Goal: Task Accomplishment & Management: Use online tool/utility

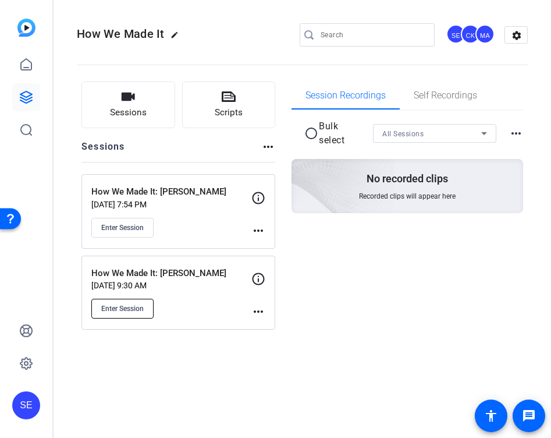
click at [118, 311] on span "Enter Session" at bounding box center [122, 308] width 42 height 9
click at [259, 313] on mat-icon "more_horiz" at bounding box center [258, 311] width 14 height 14
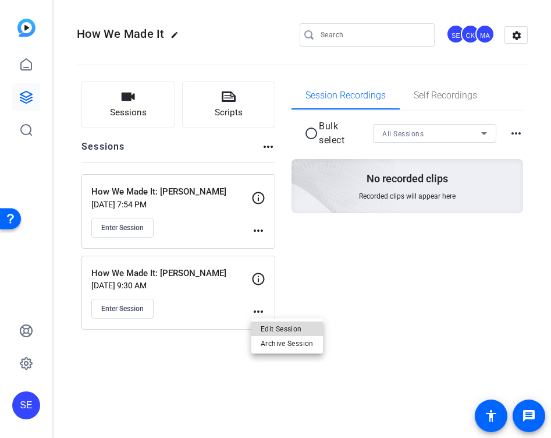
click at [264, 330] on span "Edit Session" at bounding box center [287, 329] width 53 height 14
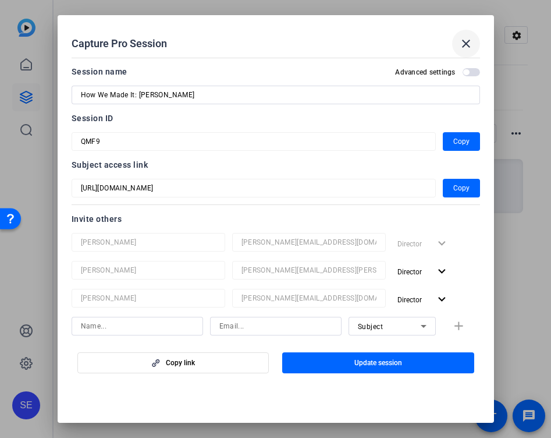
click at [465, 46] on mat-icon "close" at bounding box center [466, 44] width 14 height 14
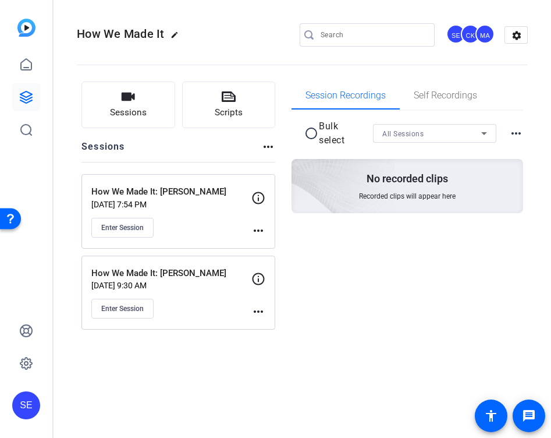
click at [205, 273] on p "How We Made It: [PERSON_NAME]" at bounding box center [171, 272] width 160 height 13
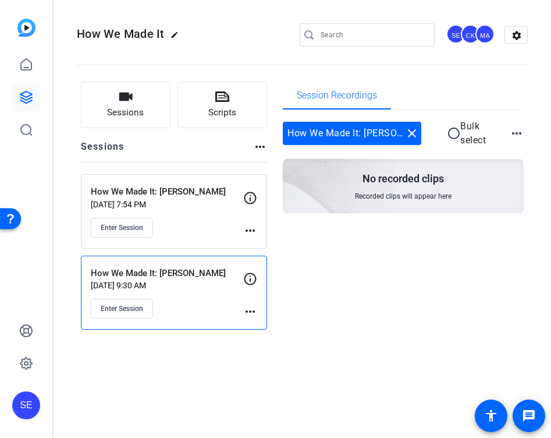
click at [168, 277] on p "How We Made It: [PERSON_NAME]" at bounding box center [171, 272] width 160 height 13
click at [248, 312] on mat-icon "more_horiz" at bounding box center [250, 311] width 14 height 14
click at [264, 325] on span "Edit Session" at bounding box center [278, 329] width 53 height 14
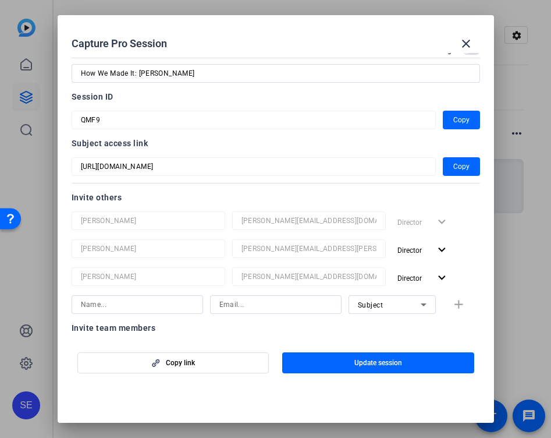
scroll to position [185, 0]
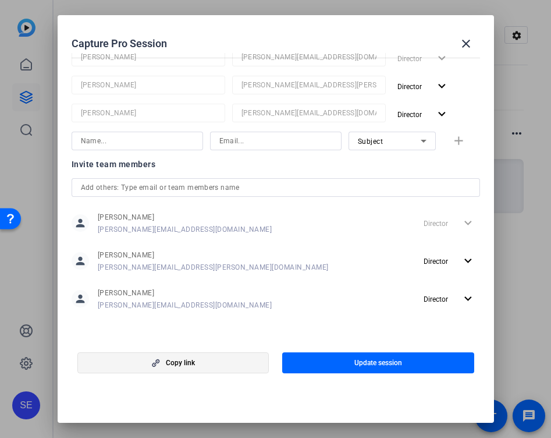
click at [230, 360] on span "button" at bounding box center [173, 363] width 191 height 28
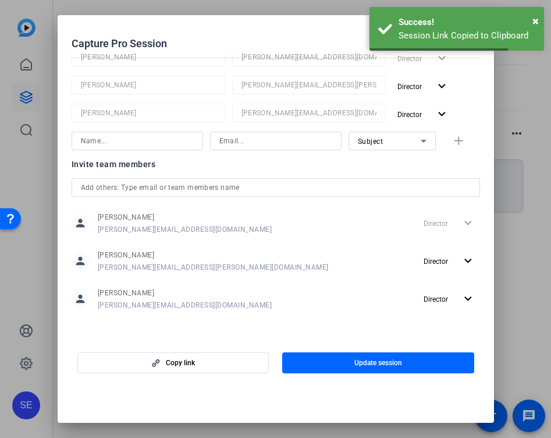
click at [529, 284] on div at bounding box center [275, 219] width 551 height 438
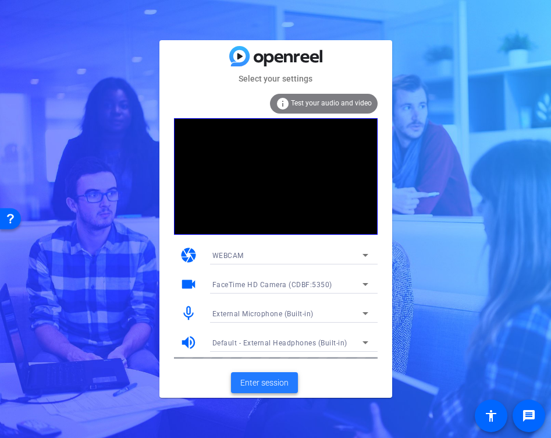
click at [266, 383] on span "Enter session" at bounding box center [264, 382] width 48 height 12
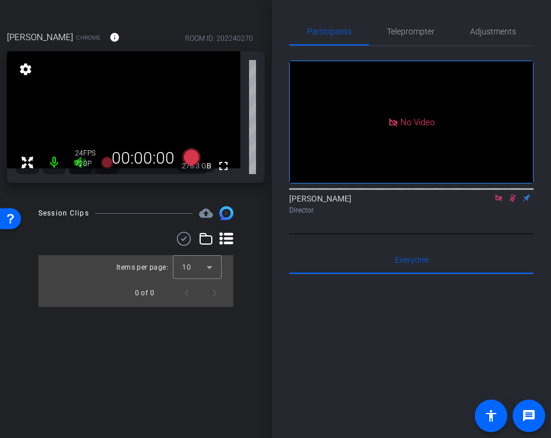
click at [514, 202] on icon at bounding box center [513, 198] width 6 height 8
click at [501, 201] on icon at bounding box center [498, 197] width 6 height 6
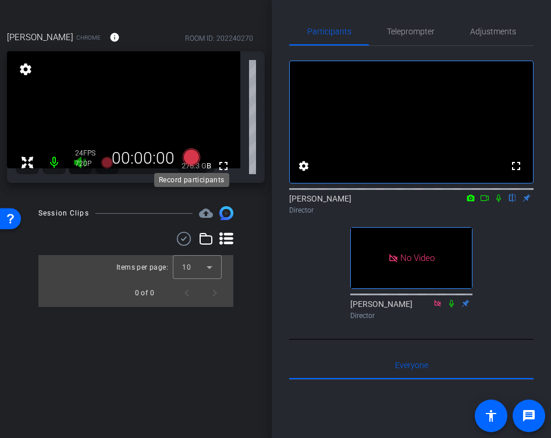
click at [193, 159] on icon at bounding box center [190, 156] width 17 height 17
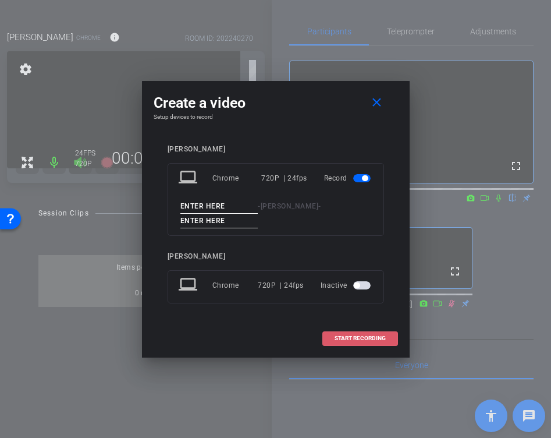
click at [351, 335] on span "START RECORDING" at bounding box center [360, 338] width 51 height 6
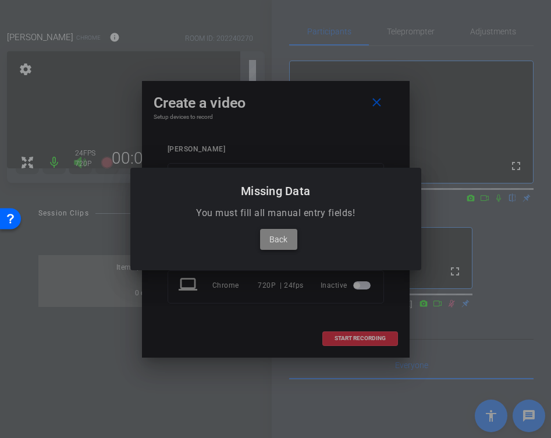
click at [278, 240] on span "Back" at bounding box center [278, 239] width 18 height 14
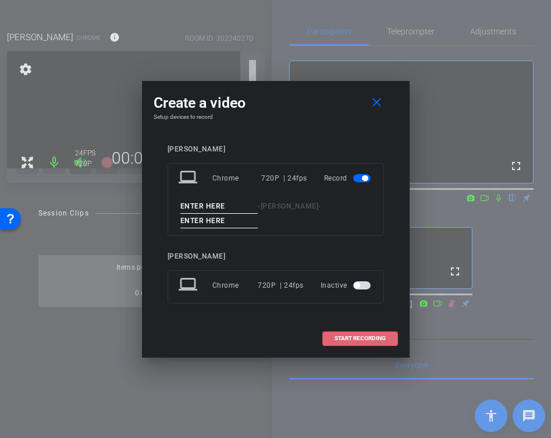
click at [222, 208] on input at bounding box center [219, 206] width 78 height 15
type input "[PERSON_NAME] 1"
click at [258, 215] on input at bounding box center [219, 221] width 78 height 15
type input "1"
click at [356, 335] on span "START RECORDING" at bounding box center [360, 338] width 51 height 6
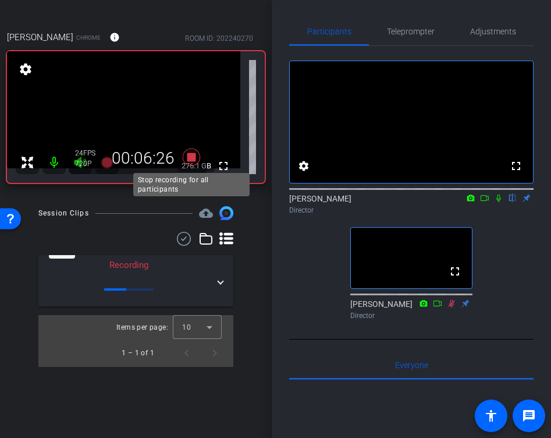
click at [193, 158] on icon at bounding box center [190, 156] width 17 height 17
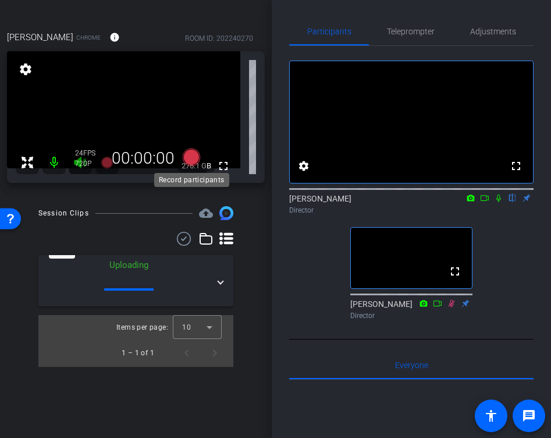
click at [194, 152] on icon at bounding box center [190, 156] width 17 height 17
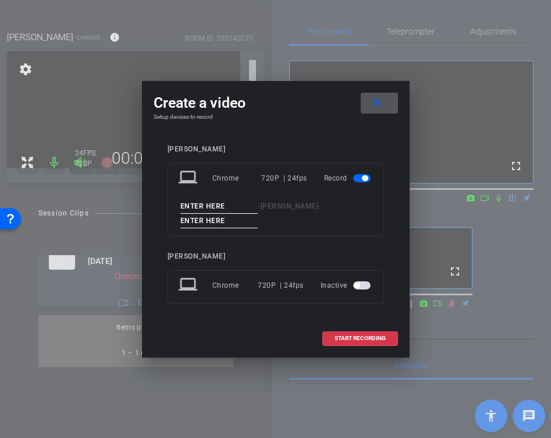
click at [194, 214] on input at bounding box center [219, 206] width 78 height 15
type input "[PERSON_NAME]"
type input "2"
click at [351, 335] on span at bounding box center [360, 338] width 74 height 28
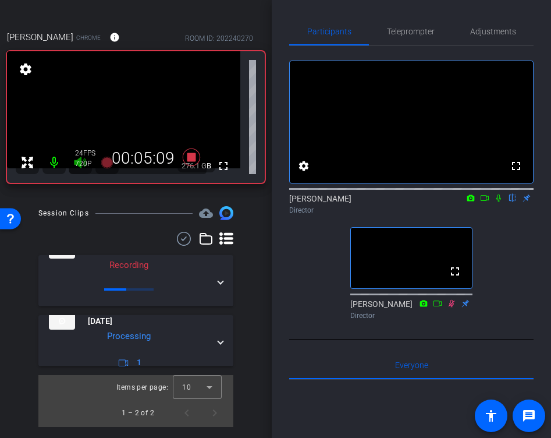
click at [496, 202] on icon at bounding box center [498, 198] width 5 height 8
click at [500, 202] on icon at bounding box center [499, 198] width 6 height 8
click at [500, 202] on icon at bounding box center [498, 198] width 9 height 8
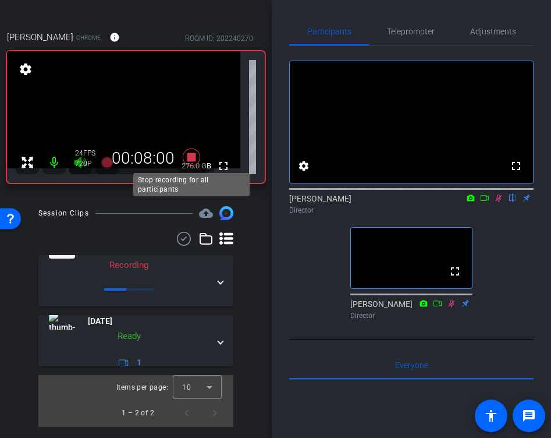
click at [187, 157] on icon at bounding box center [190, 156] width 17 height 17
click at [191, 157] on icon at bounding box center [190, 156] width 17 height 17
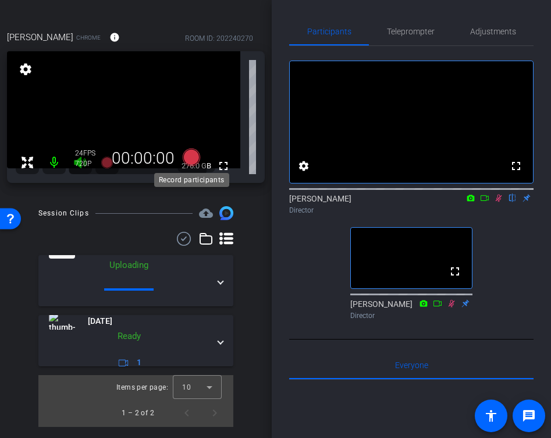
click at [190, 159] on icon at bounding box center [190, 156] width 17 height 17
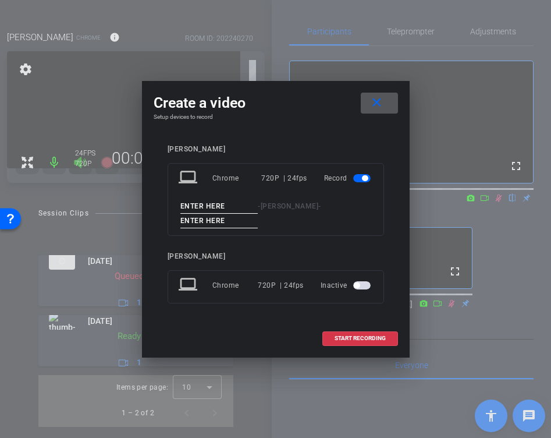
click at [194, 214] on input at bounding box center [219, 206] width 78 height 15
type input "[PERSON_NAME]"
type input "3"
click at [361, 335] on span "START RECORDING" at bounding box center [360, 338] width 51 height 6
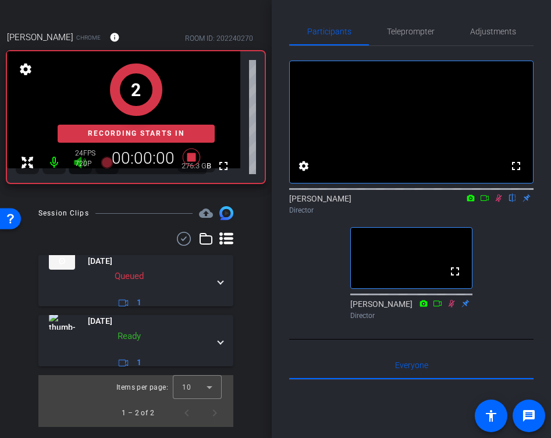
click at [498, 202] on icon at bounding box center [498, 198] width 9 height 8
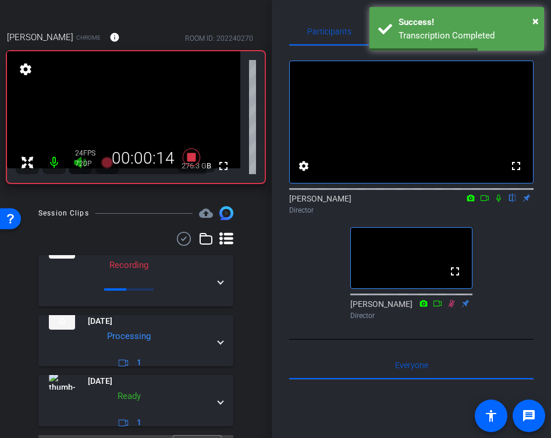
click at [499, 202] on icon at bounding box center [498, 198] width 5 height 8
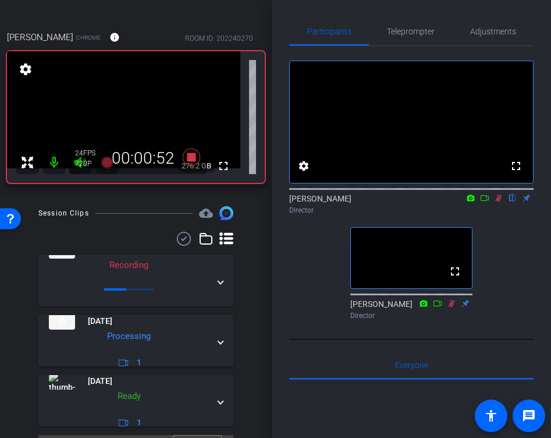
click at [499, 202] on icon at bounding box center [498, 198] width 9 height 8
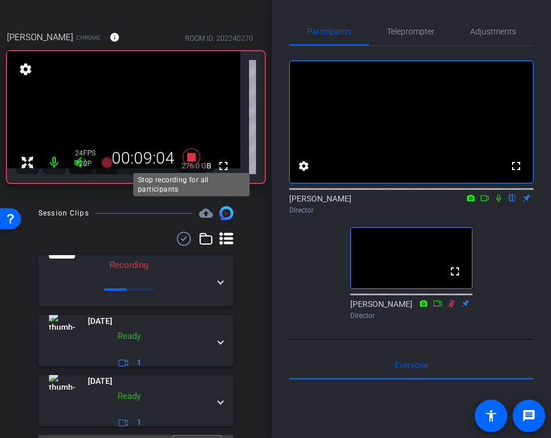
click at [194, 157] on icon at bounding box center [190, 156] width 17 height 17
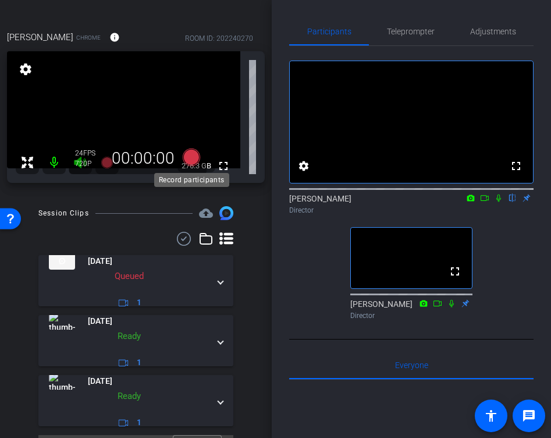
click at [194, 157] on icon at bounding box center [190, 156] width 17 height 17
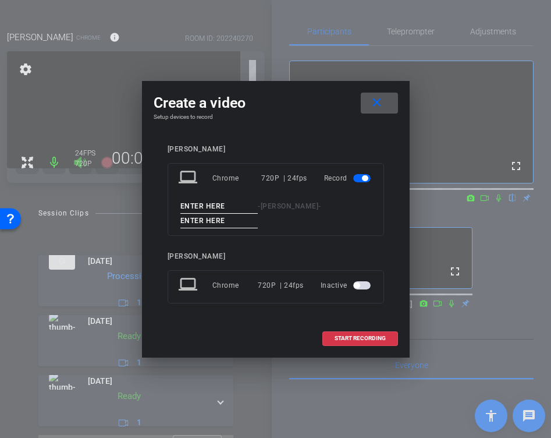
click at [215, 209] on input at bounding box center [219, 206] width 78 height 15
type input "[PERSON_NAME]"
click at [258, 214] on input at bounding box center [219, 221] width 78 height 15
type input "4"
click at [366, 335] on span "START RECORDING" at bounding box center [360, 338] width 51 height 6
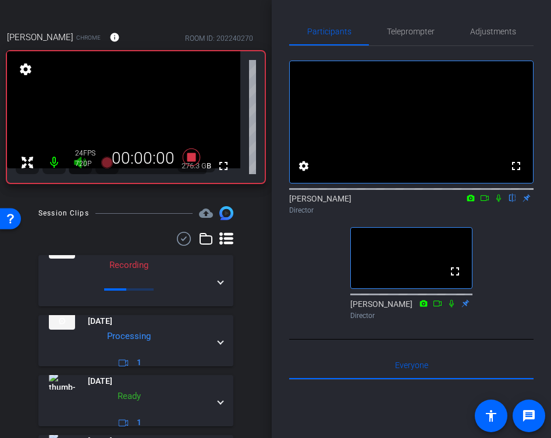
click at [499, 202] on icon at bounding box center [498, 198] width 5 height 8
click at [499, 202] on icon at bounding box center [499, 198] width 6 height 8
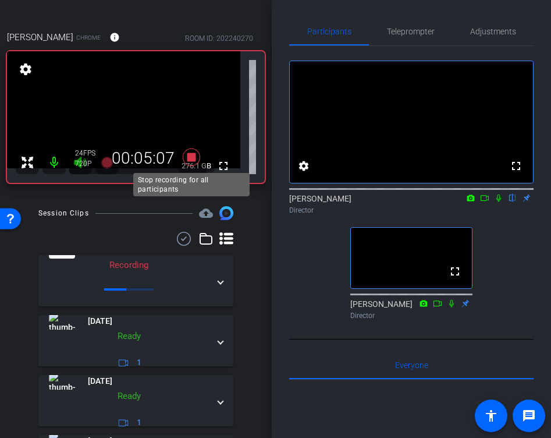
click at [190, 158] on icon at bounding box center [190, 156] width 17 height 17
